Goal: Task Accomplishment & Management: Manage account settings

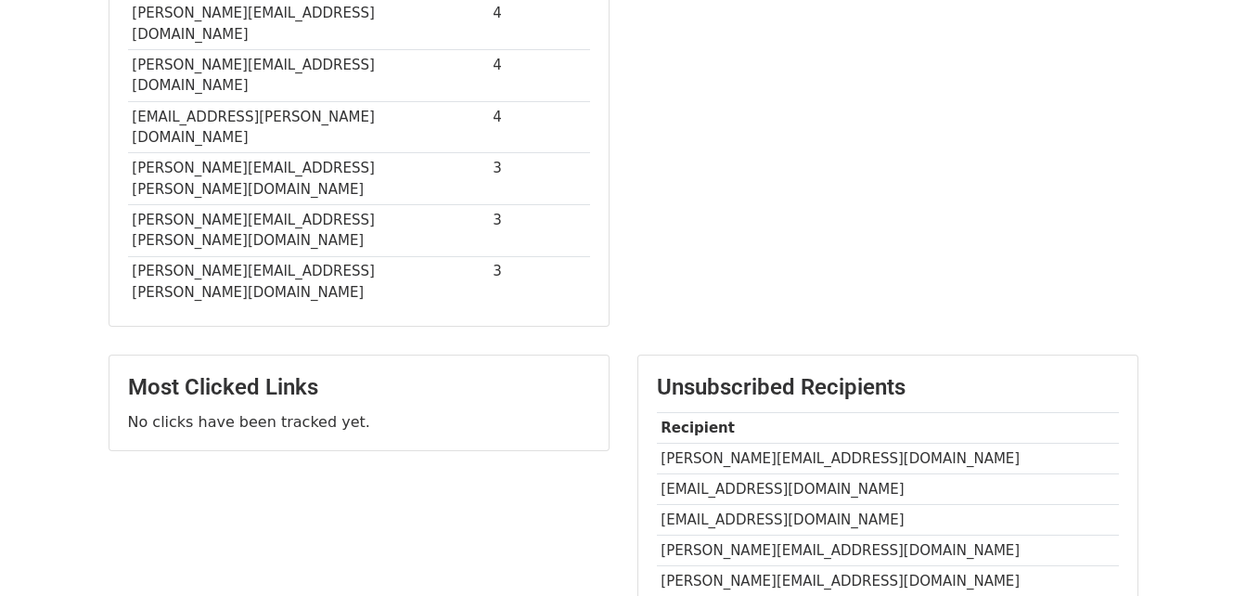
scroll to position [843, 0]
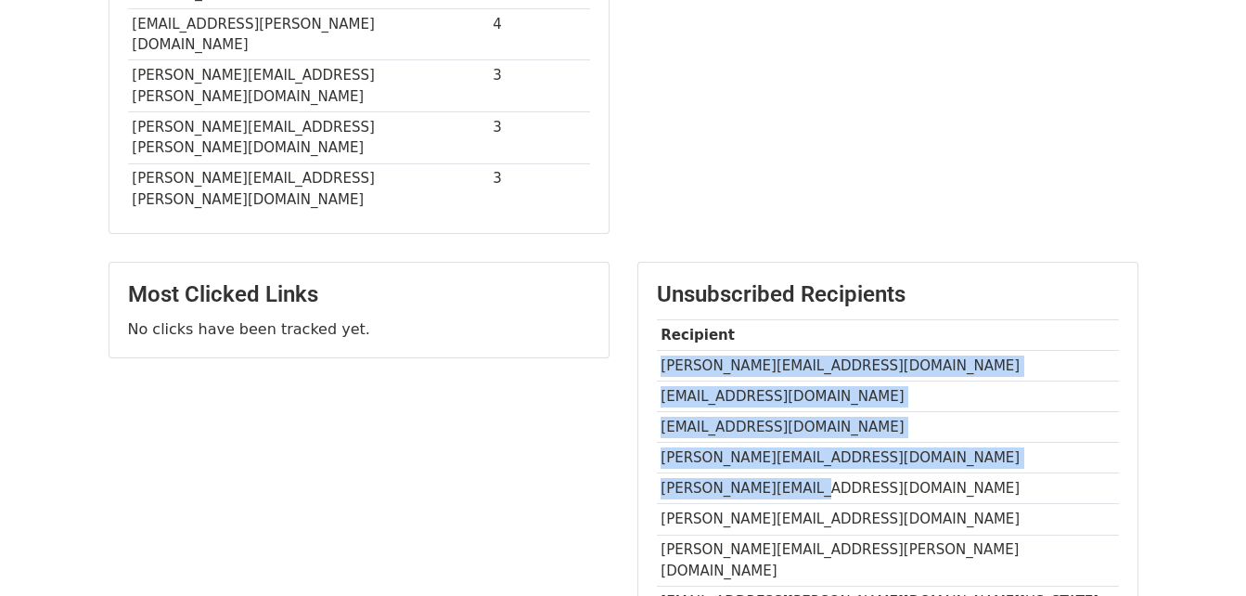
drag, startPoint x: 781, startPoint y: 293, endPoint x: 662, endPoint y: 174, distance: 167.9
click at [662, 319] on tbody "Recipient [PERSON_NAME][EMAIL_ADDRESS][DOMAIN_NAME] [EMAIL_ADDRESS][DOMAIN_NAME…" at bounding box center [888, 467] width 462 height 297
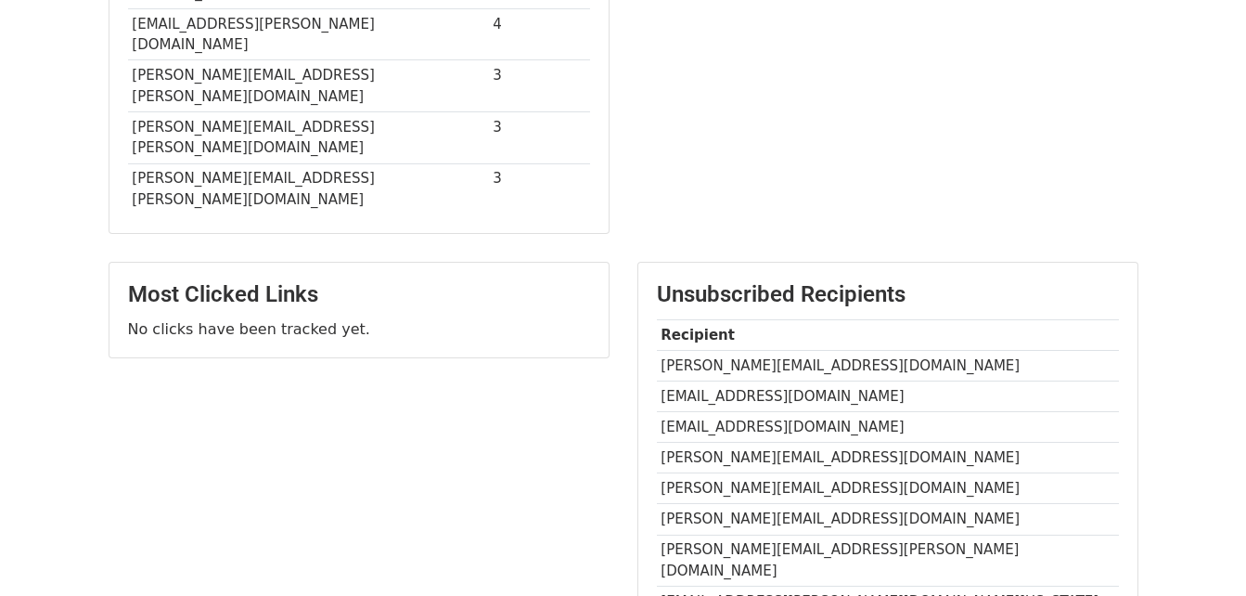
click at [884, 586] on td "[EMAIL_ADDRESS][PERSON_NAME][DOMAIN_NAME][US_STATE]" at bounding box center [888, 601] width 462 height 31
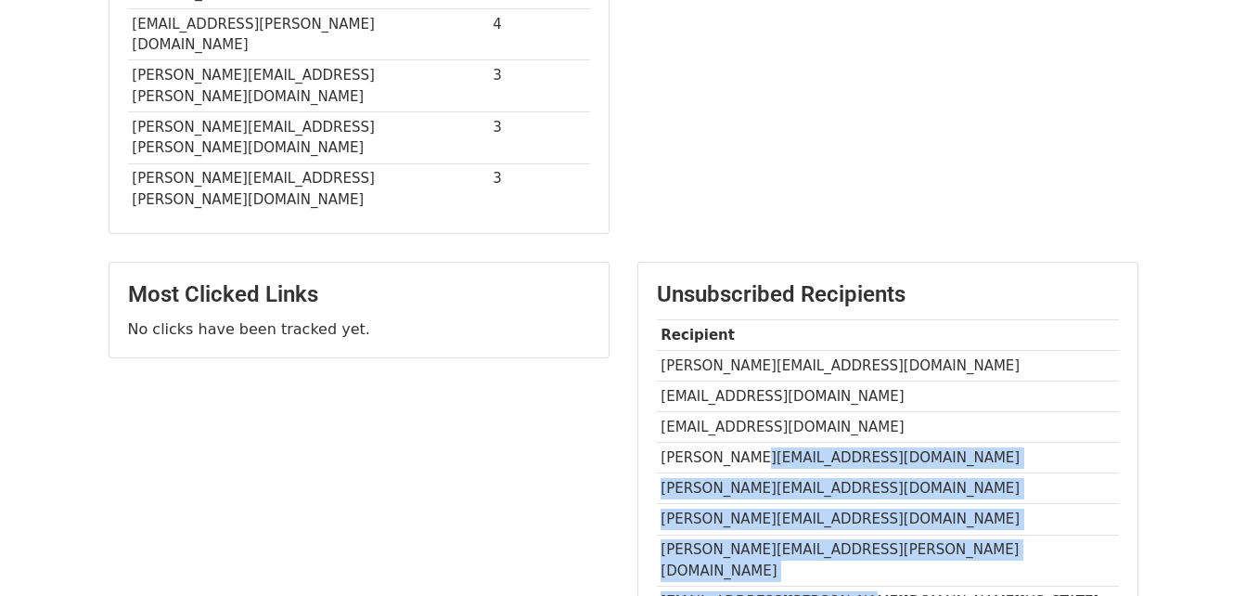
drag, startPoint x: 885, startPoint y: 394, endPoint x: 742, endPoint y: 257, distance: 198.1
click at [742, 319] on tbody "Recipient [PERSON_NAME][EMAIL_ADDRESS][DOMAIN_NAME] [EMAIL_ADDRESS][DOMAIN_NAME…" at bounding box center [888, 467] width 462 height 297
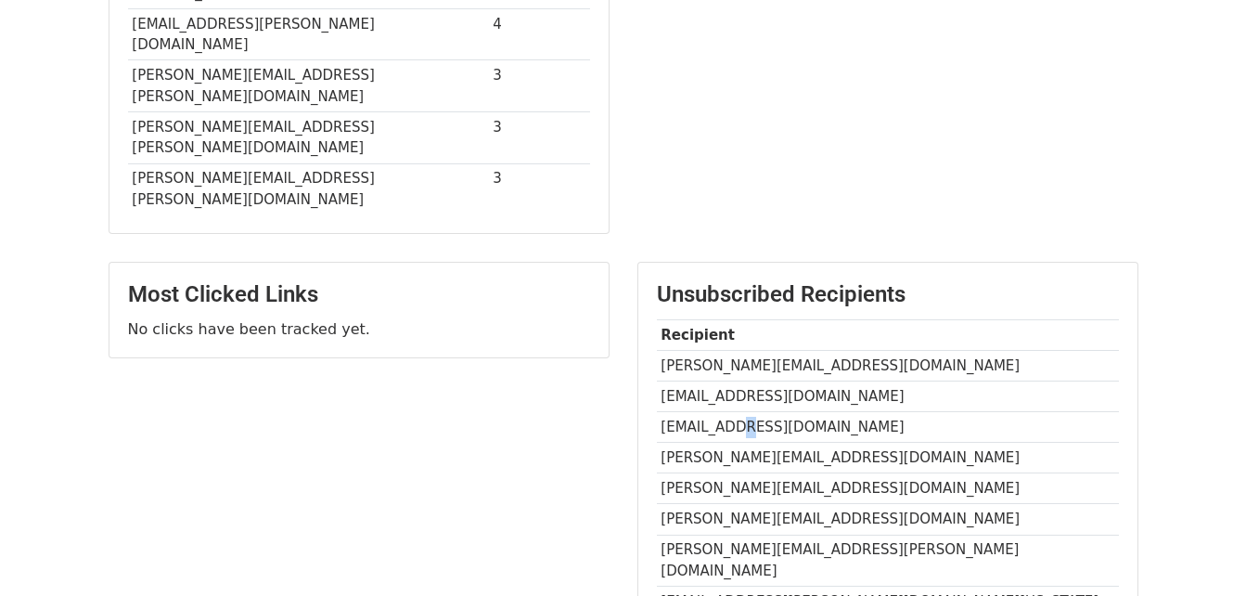
drag, startPoint x: 742, startPoint y: 257, endPoint x: 721, endPoint y: 232, distance: 32.9
click at [721, 412] on td "[EMAIL_ADDRESS][DOMAIN_NAME]" at bounding box center [888, 427] width 462 height 31
drag, startPoint x: 721, startPoint y: 232, endPoint x: 659, endPoint y: 174, distance: 84.7
click at [666, 350] on td "[PERSON_NAME][EMAIL_ADDRESS][DOMAIN_NAME]" at bounding box center [888, 365] width 462 height 31
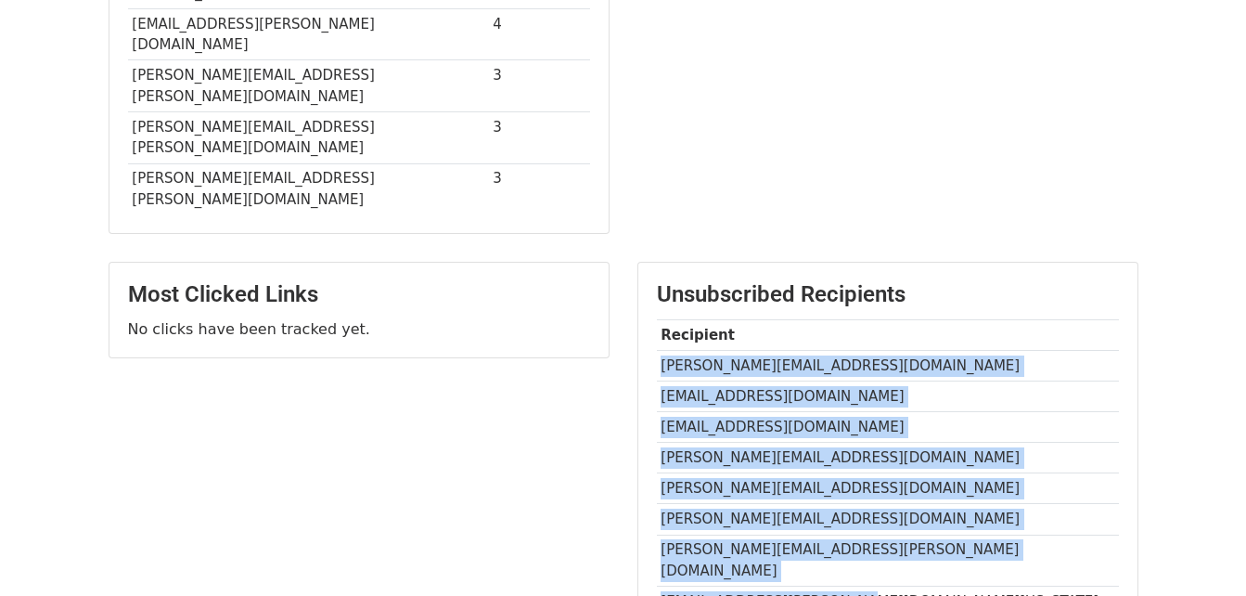
drag, startPoint x: 657, startPoint y: 173, endPoint x: 935, endPoint y: 380, distance: 346.8
click at [935, 380] on tbody "Recipient [PERSON_NAME][EMAIL_ADDRESS][DOMAIN_NAME] [EMAIL_ADDRESS][DOMAIN_NAME…" at bounding box center [888, 467] width 462 height 297
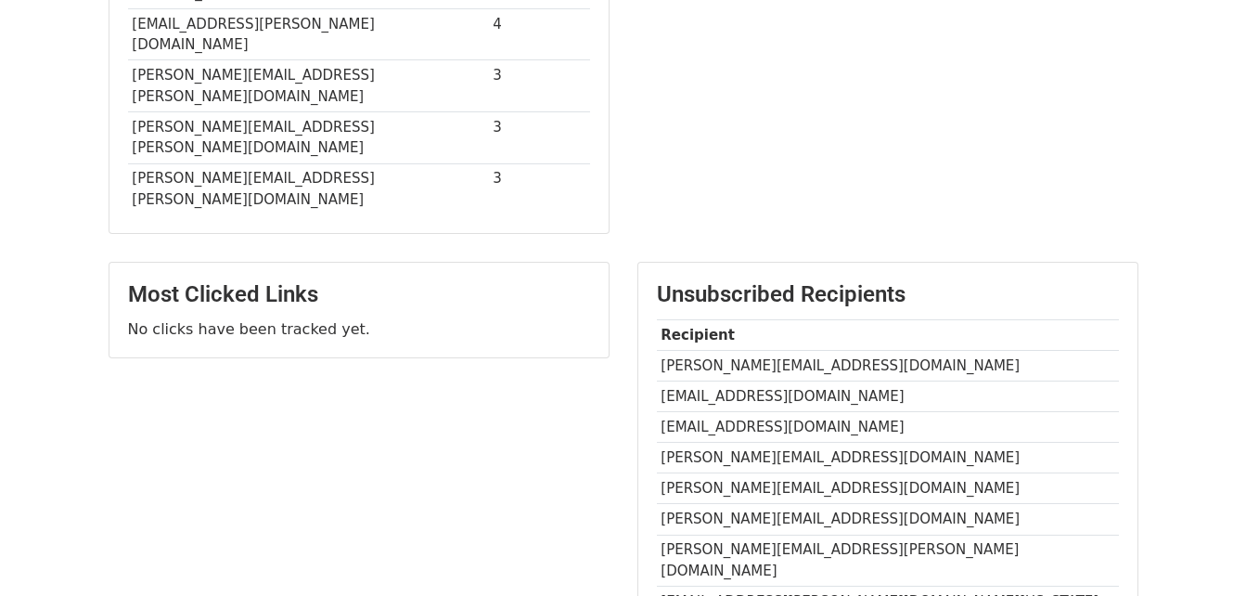
drag, startPoint x: 753, startPoint y: 249, endPoint x: 1091, endPoint y: 135, distance: 356.4
click at [1091, 319] on th "Recipient" at bounding box center [888, 334] width 462 height 31
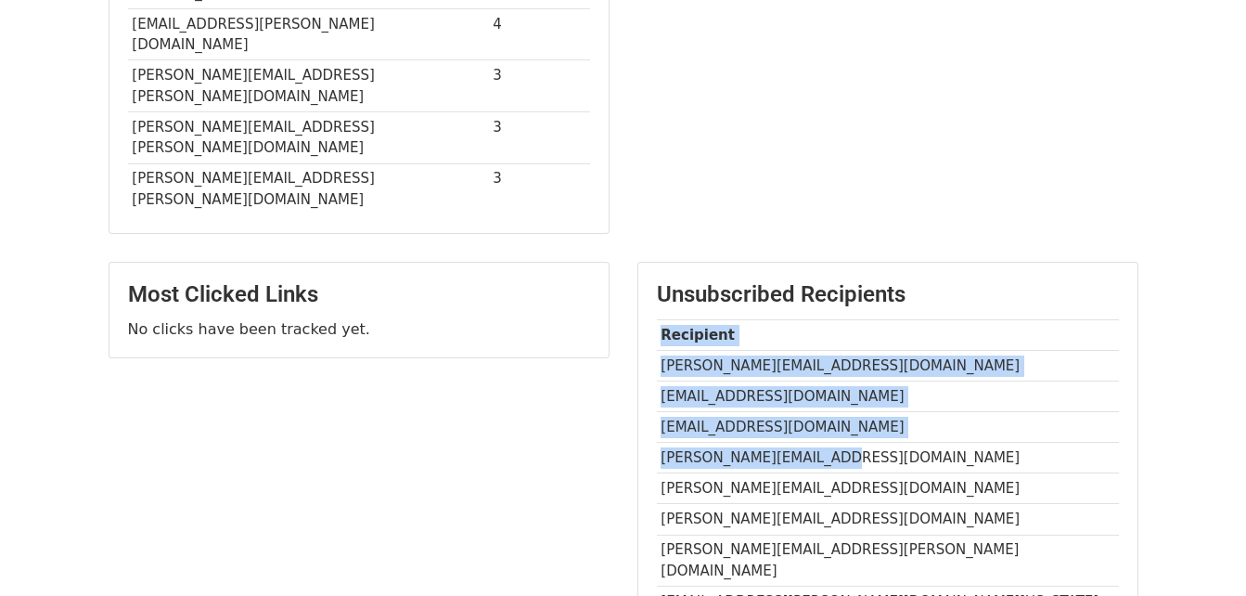
drag, startPoint x: 652, startPoint y: 272, endPoint x: 862, endPoint y: 270, distance: 209.7
click at [862, 270] on div "Unsubscribed Recipients Recipient [PERSON_NAME][EMAIL_ADDRESS][DOMAIN_NAME] [EM…" at bounding box center [887, 449] width 499 height 372
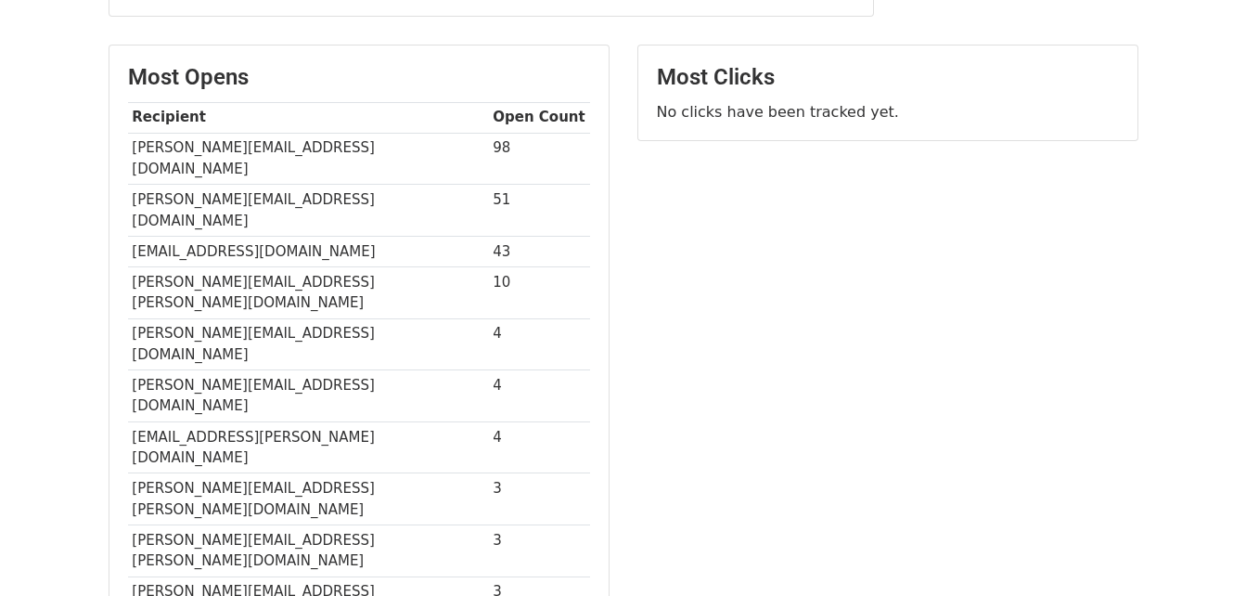
scroll to position [464, 0]
